Goal: Complete application form

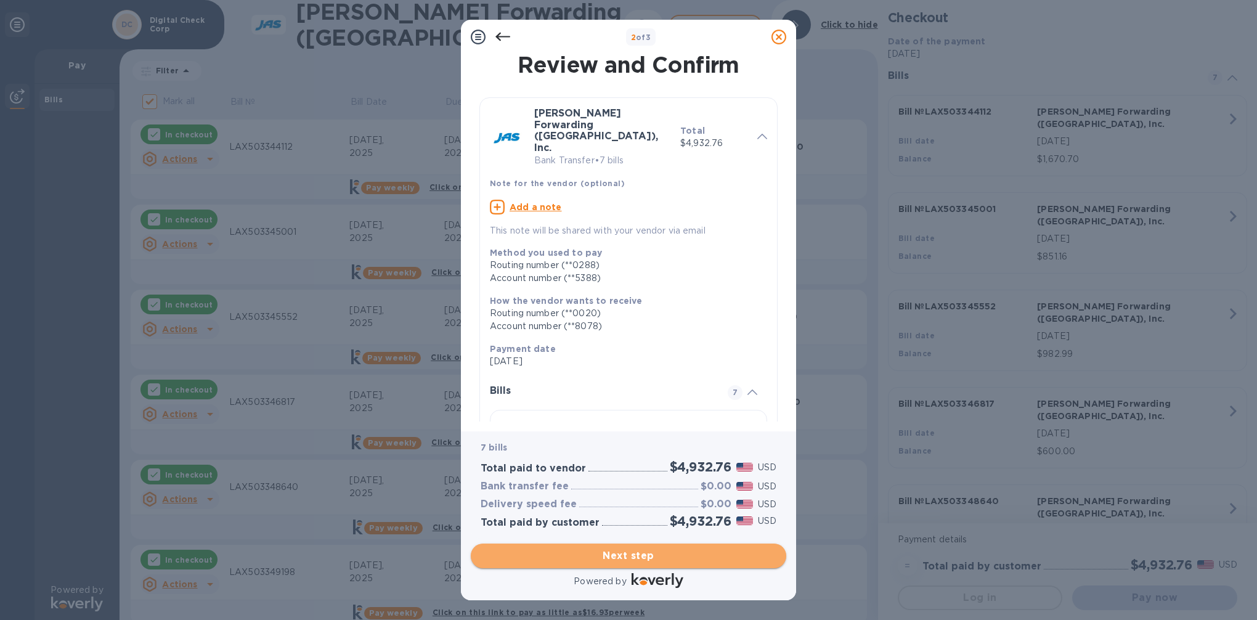
click at [681, 558] on span "Next step" at bounding box center [629, 555] width 296 height 15
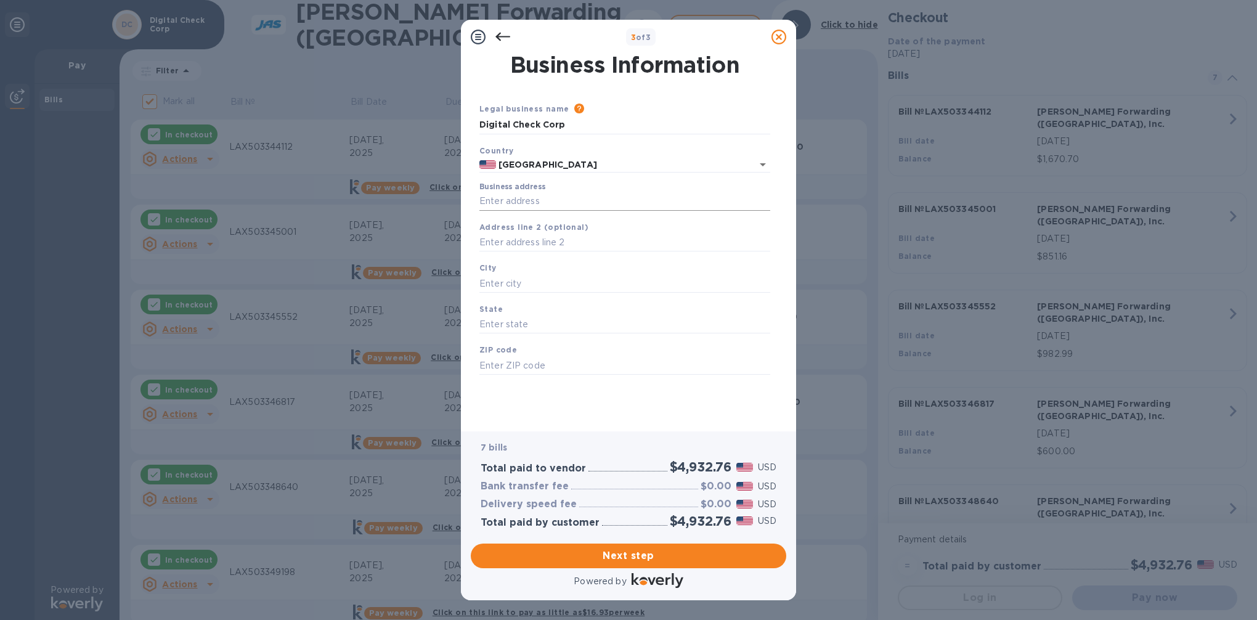
click at [502, 201] on input "Business address" at bounding box center [624, 201] width 291 height 18
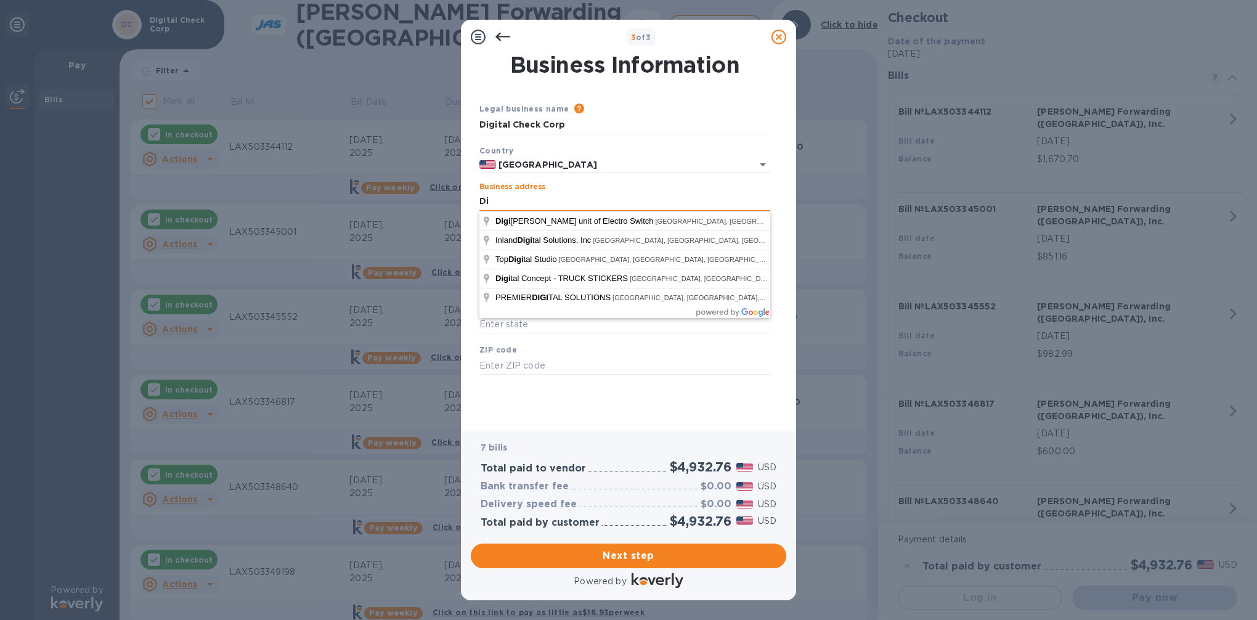
type input "D"
type input "[STREET_ADDRESS]"
type input "[GEOGRAPHIC_DATA]"
type input "CA"
type input "91730"
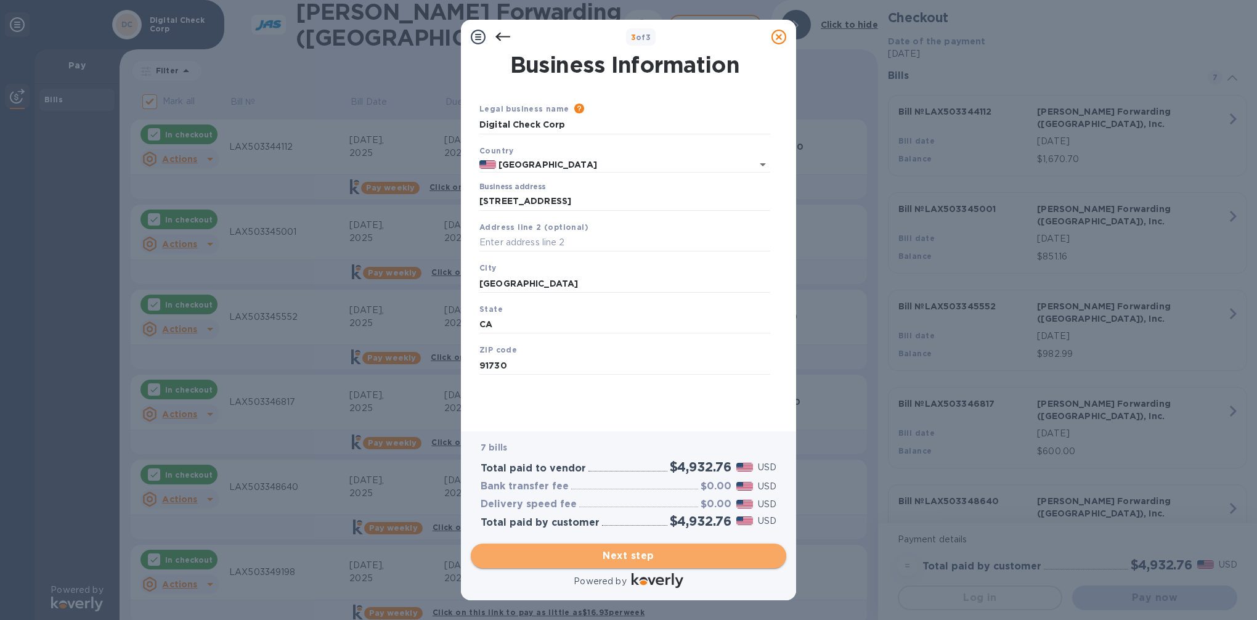
click at [646, 545] on button "Next step" at bounding box center [629, 556] width 316 height 25
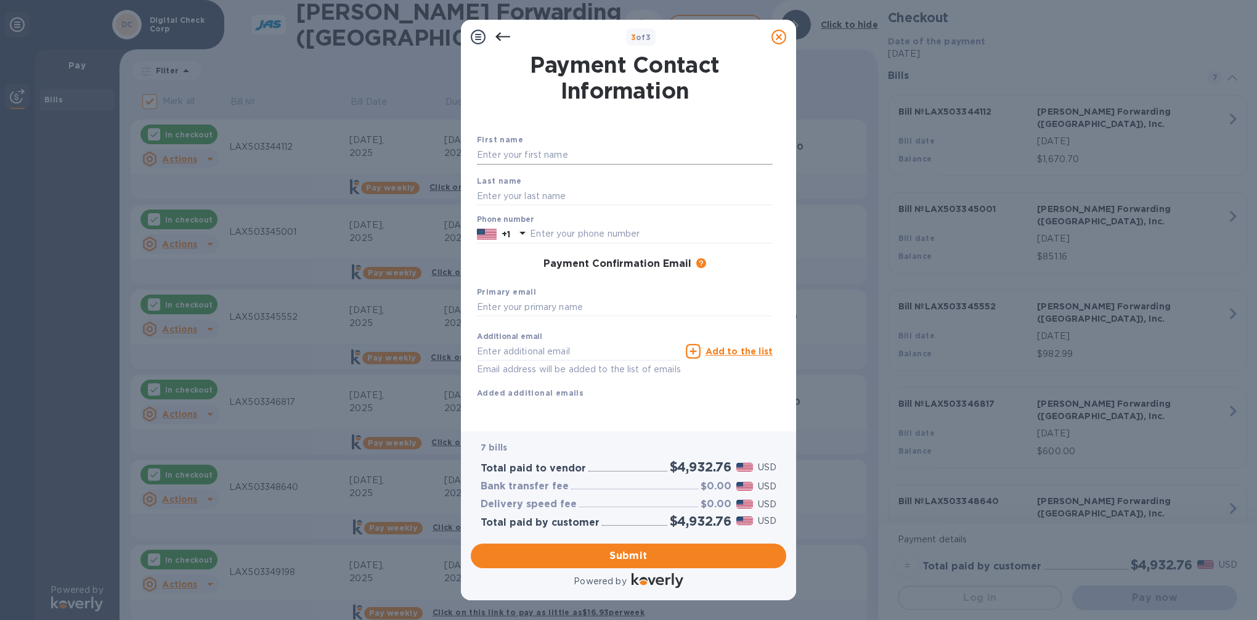
click at [537, 153] on input "text" at bounding box center [625, 155] width 296 height 18
type input "[PERSON_NAME]"
type input "Fahilga"
type input "9099455106"
click at [589, 307] on input "text" at bounding box center [625, 307] width 296 height 18
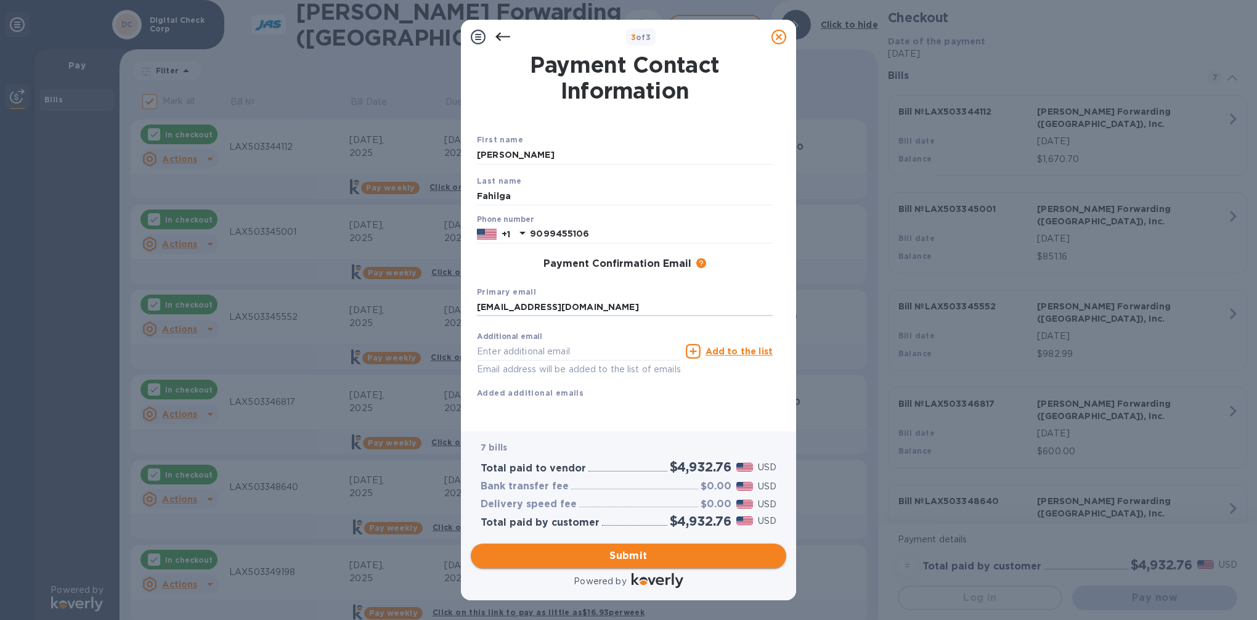
type input "[EMAIL_ADDRESS][DOMAIN_NAME]"
click at [579, 556] on span "Submit" at bounding box center [629, 555] width 296 height 15
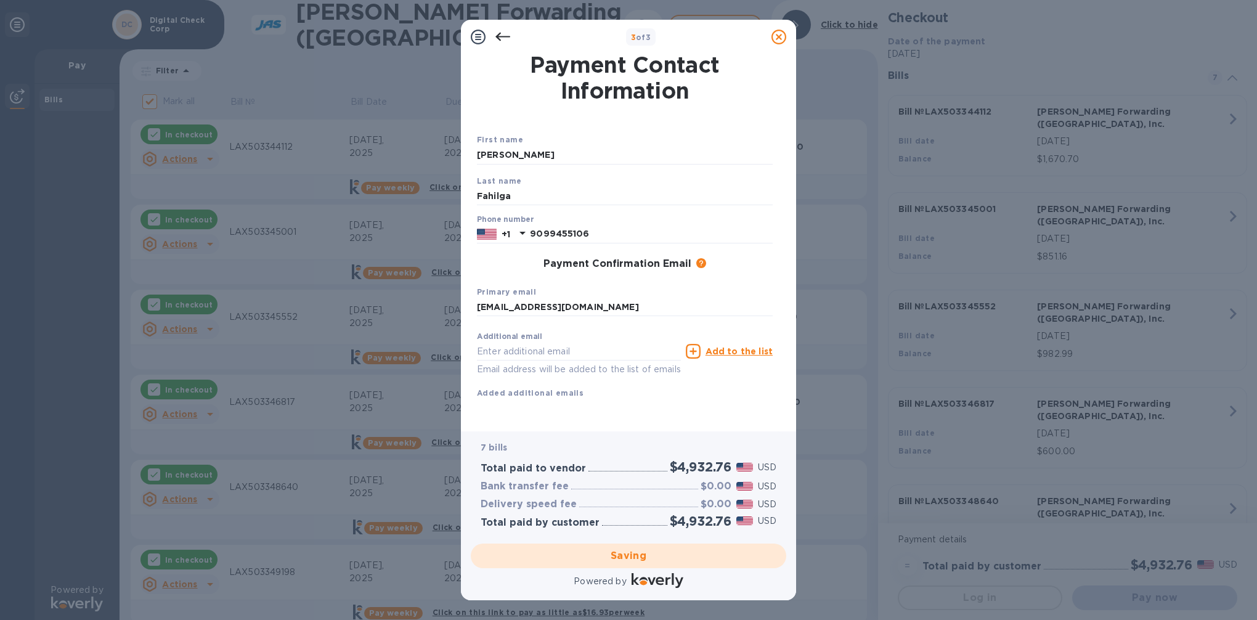
checkbox input "false"
